Goal: Task Accomplishment & Management: Use online tool/utility

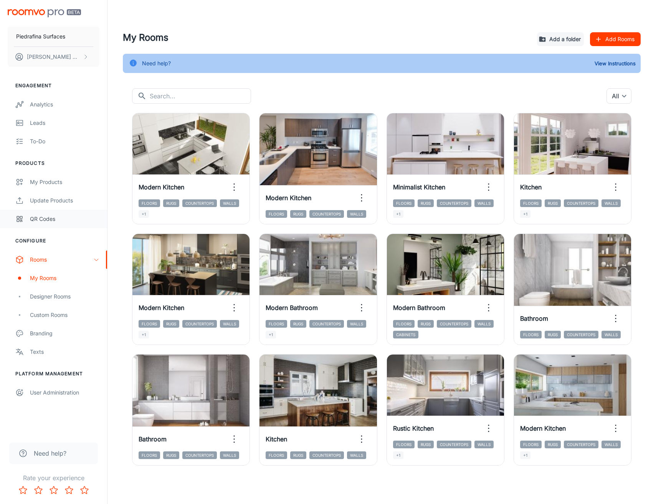
click at [53, 216] on div "QR Codes" at bounding box center [64, 219] width 69 height 8
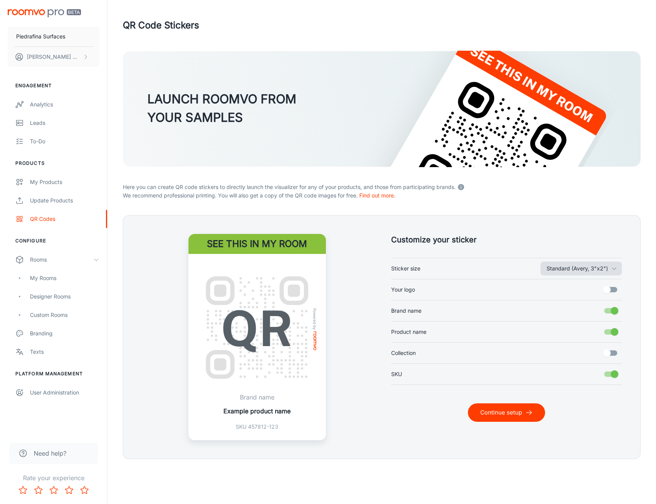
click at [572, 268] on button "Standard (Avery, 3"x2")" at bounding box center [580, 268] width 81 height 14
click at [574, 302] on li "Variable height (width 1.5")" at bounding box center [577, 299] width 91 height 14
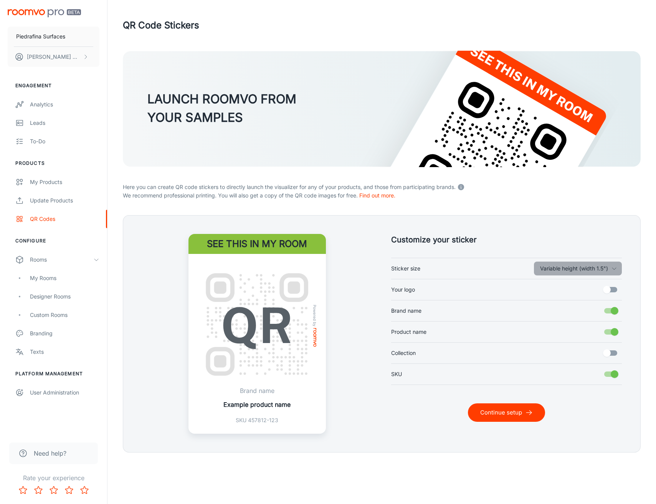
click at [570, 271] on button "Variable height (width 1.5")" at bounding box center [578, 268] width 88 height 14
click at [571, 284] on li "Standard (Avery, 3"x2")" at bounding box center [577, 285] width 91 height 14
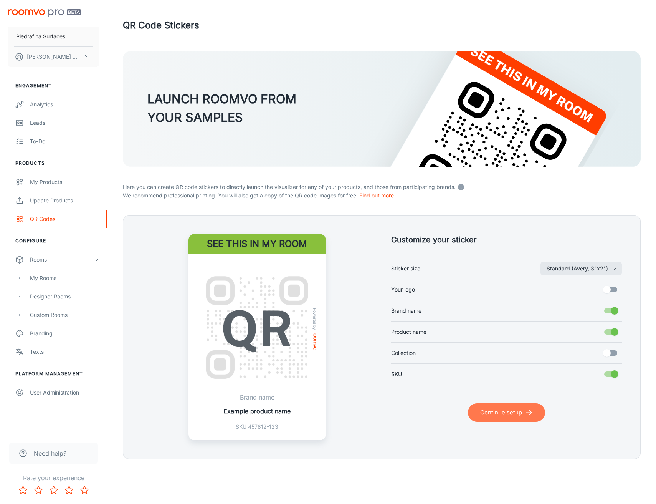
click at [512, 415] on button "Continue setup" at bounding box center [506, 412] width 77 height 18
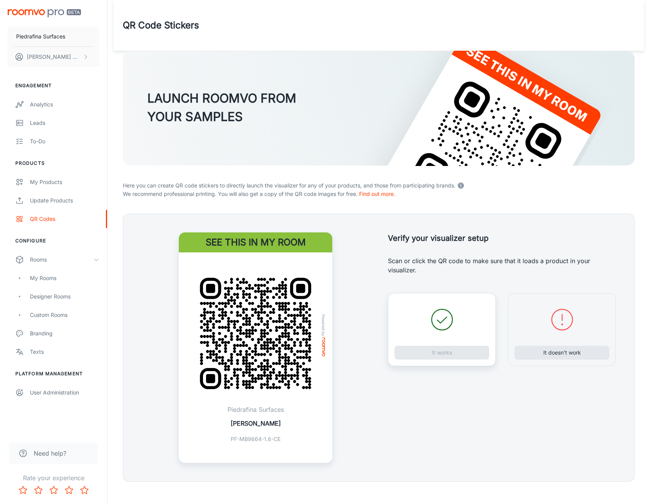
scroll to position [8, 0]
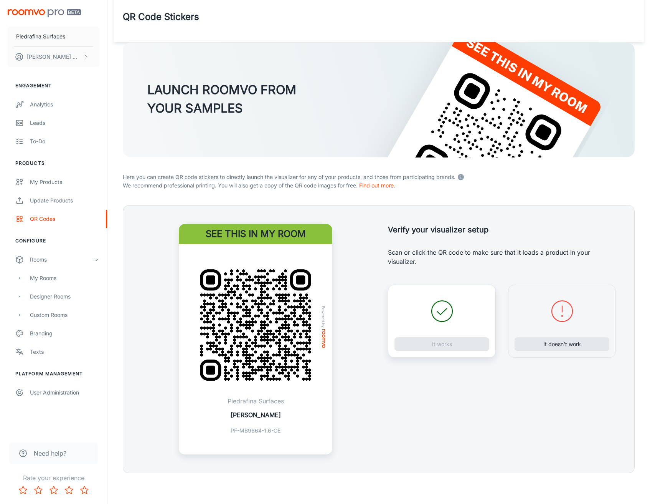
click at [430, 342] on div "It works" at bounding box center [442, 320] width 108 height 73
click at [279, 331] on img at bounding box center [255, 324] width 135 height 135
click at [440, 345] on button "It works" at bounding box center [442, 344] width 95 height 14
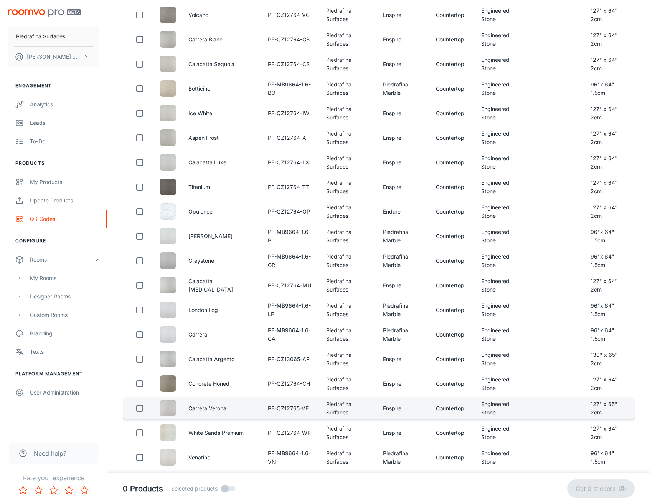
scroll to position [552, 0]
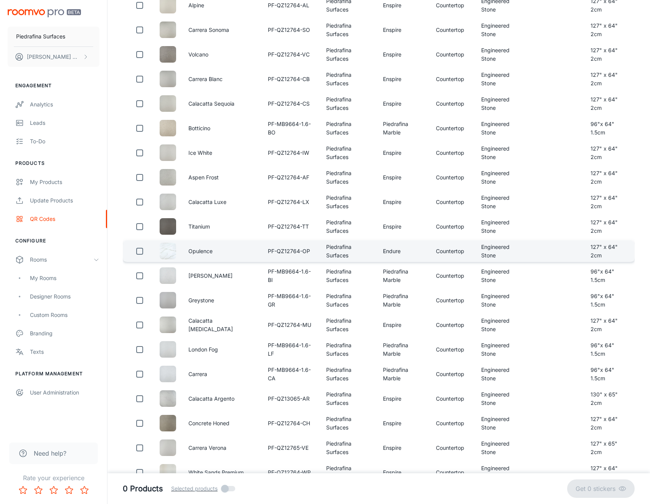
click at [139, 259] on input "checkbox" at bounding box center [139, 250] width 15 height 15
click at [610, 492] on p "Get 1 sticker" at bounding box center [599, 488] width 39 height 9
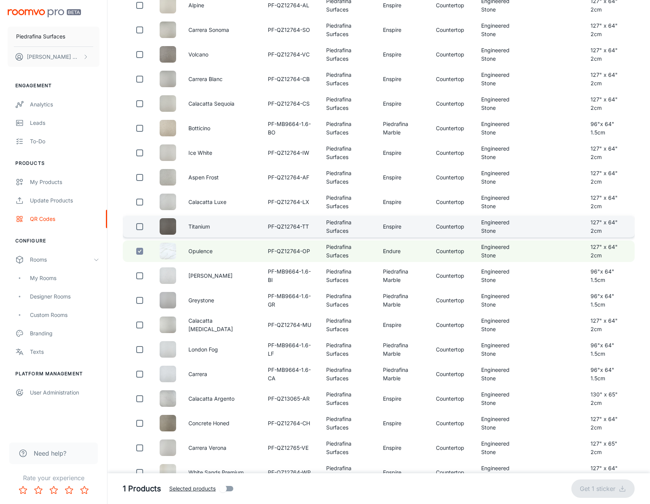
checkbox input "false"
